Goal: Information Seeking & Learning: Learn about a topic

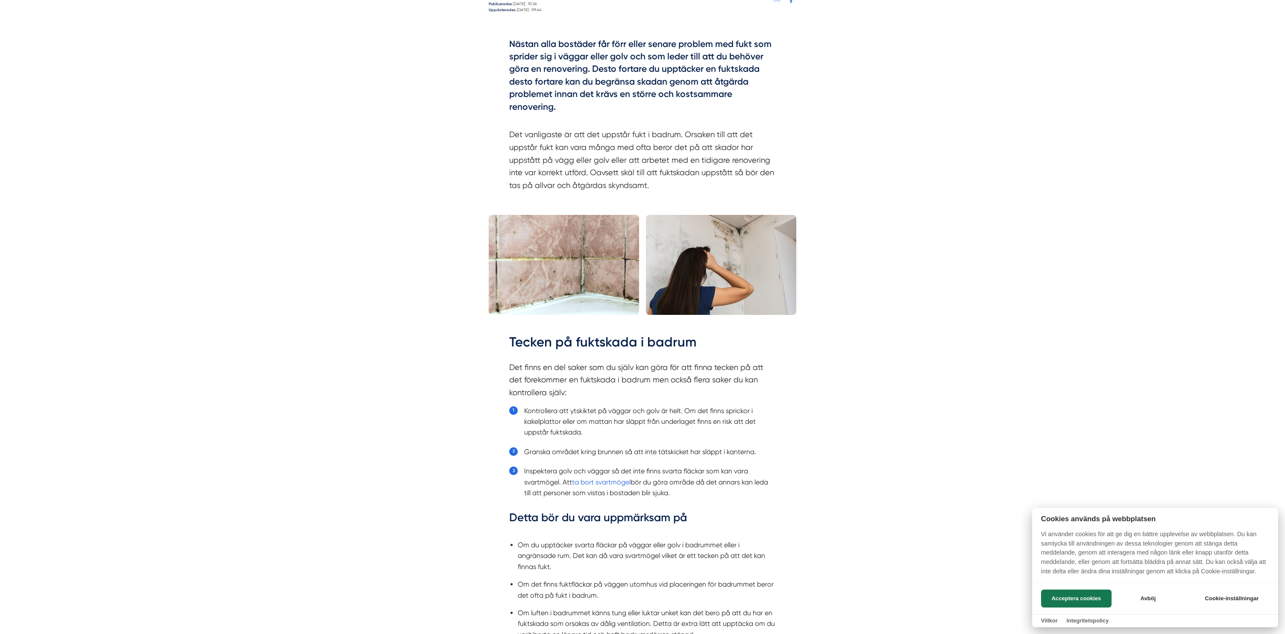
scroll to position [662, 0]
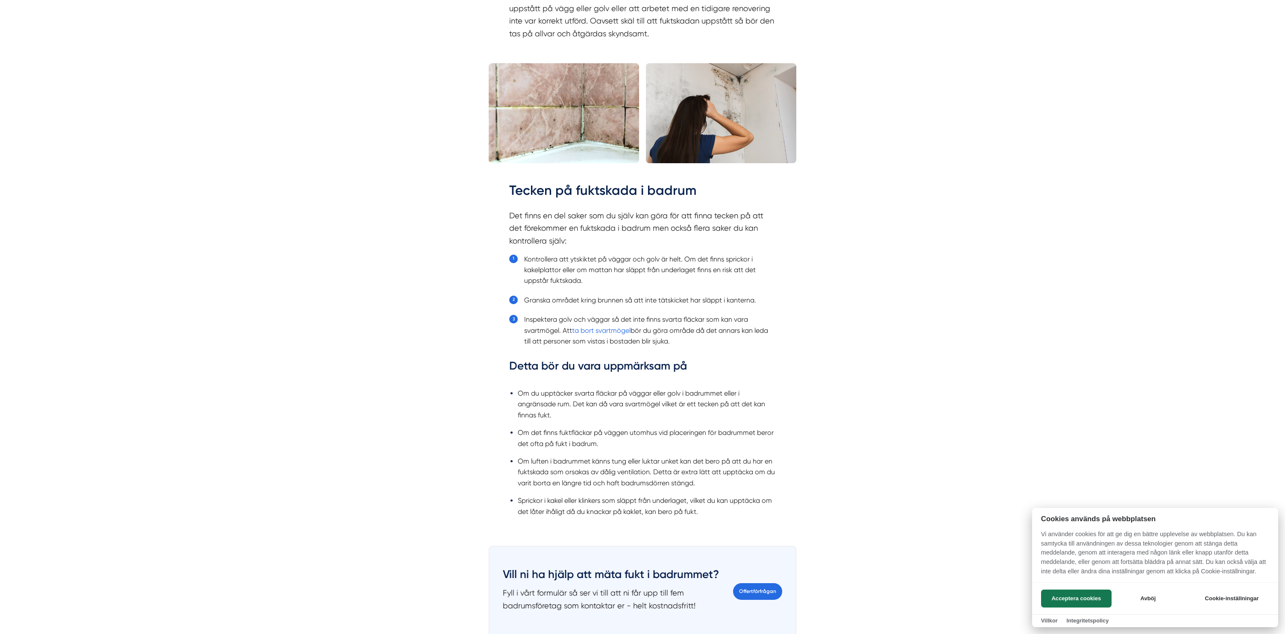
click at [536, 320] on div at bounding box center [642, 317] width 1285 height 634
click at [536, 320] on li "Inspektera golv och väggar så det inte finns svarta fläckar som kan vara svartm…" at bounding box center [650, 330] width 252 height 32
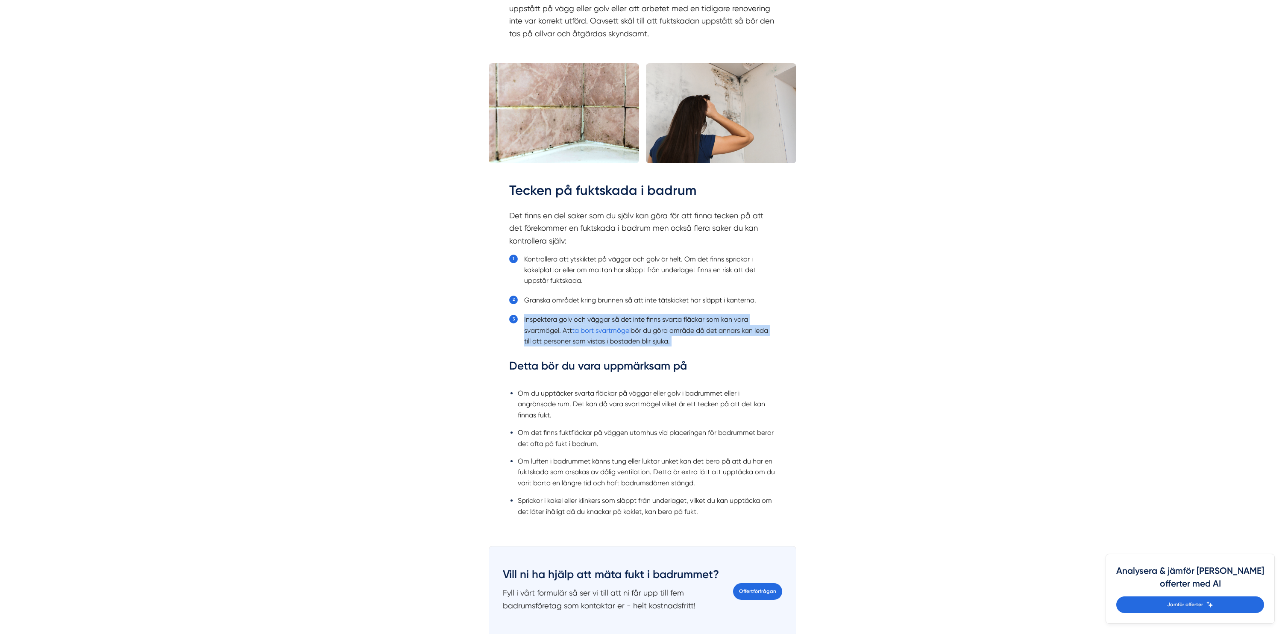
click at [536, 320] on li "Inspektera golv och väggar så det inte finns svarta fläckar som kan vara svartm…" at bounding box center [650, 330] width 252 height 32
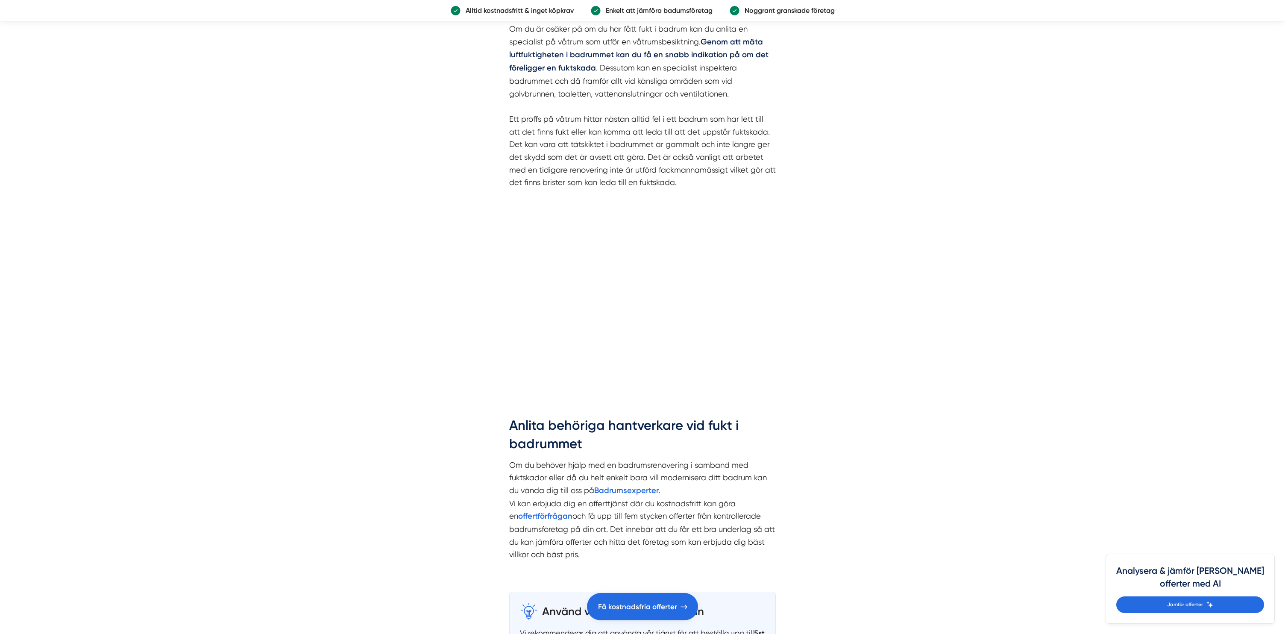
scroll to position [1580, 0]
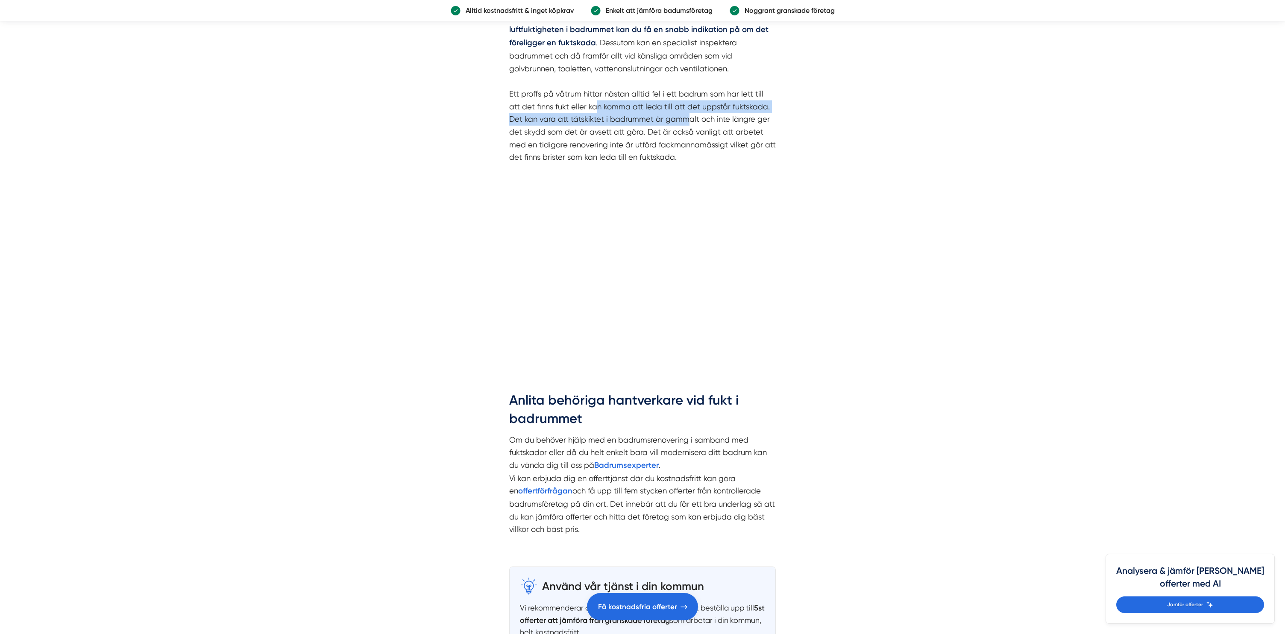
drag, startPoint x: 582, startPoint y: 104, endPoint x: 671, endPoint y: 114, distance: 89.0
click at [671, 114] on p "Om du är osäker på om du har fått fukt i badrum kan du anlita en specialist på …" at bounding box center [642, 80] width 267 height 166
click at [660, 114] on p "Om du är osäker på om du har fått fukt i badrum kan du anlita en specialist på …" at bounding box center [642, 80] width 267 height 166
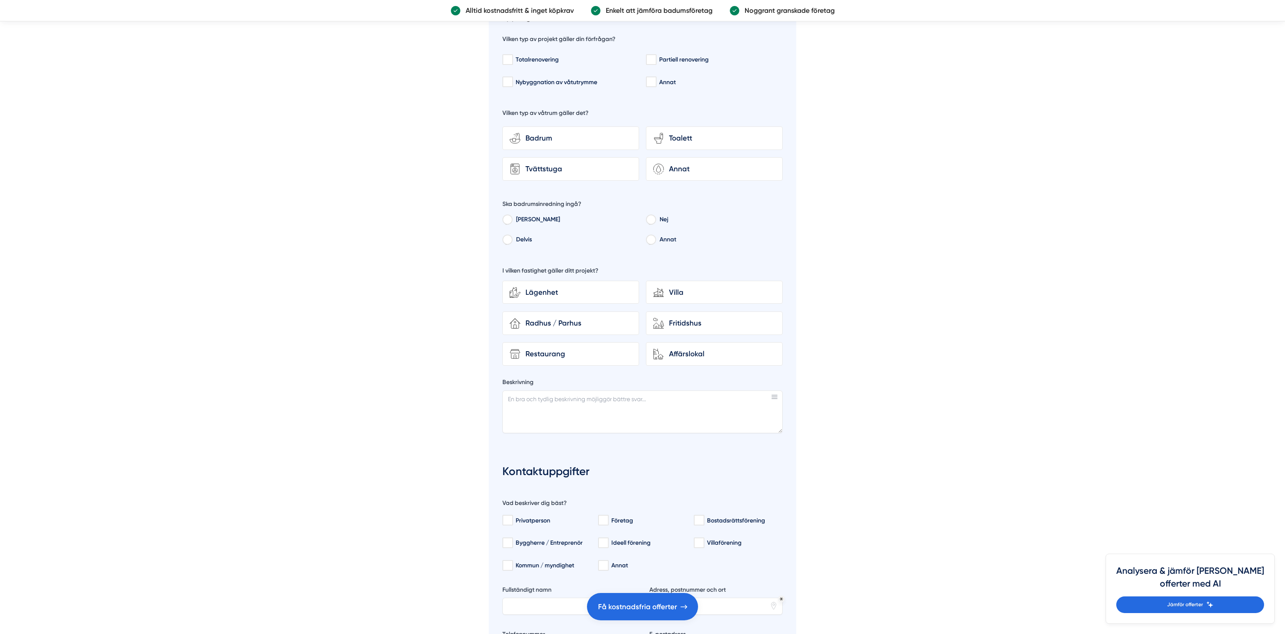
scroll to position [2403, 0]
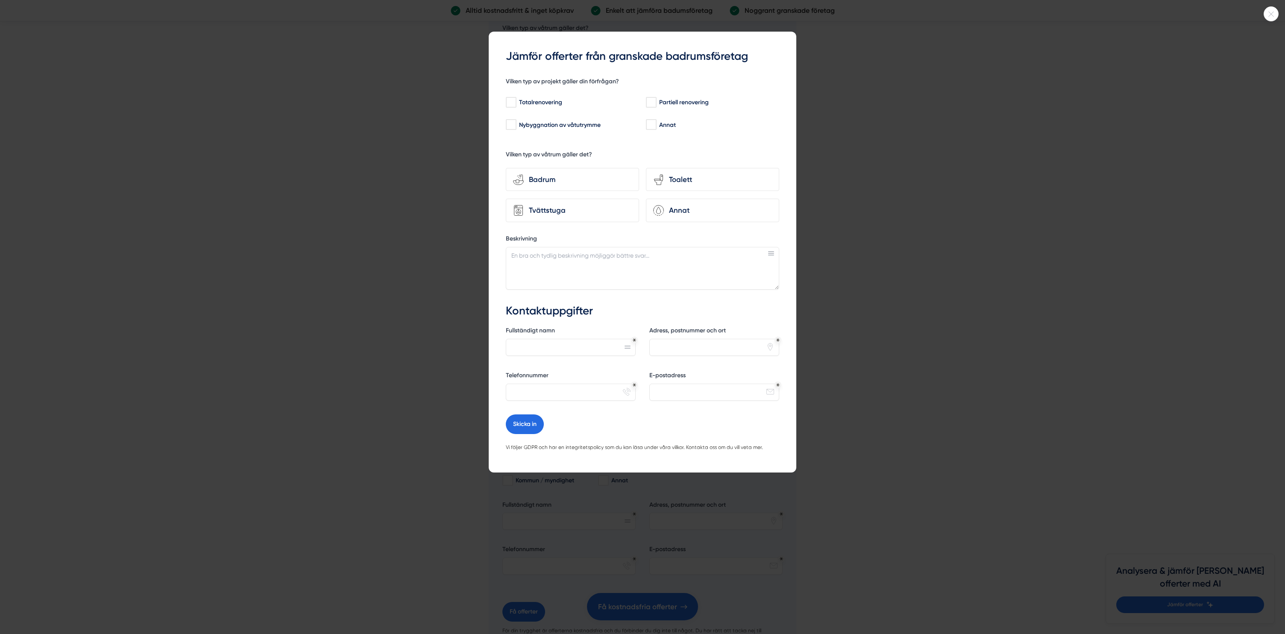
click at [356, 254] on div at bounding box center [642, 317] width 1285 height 634
